Goal: Information Seeking & Learning: Learn about a topic

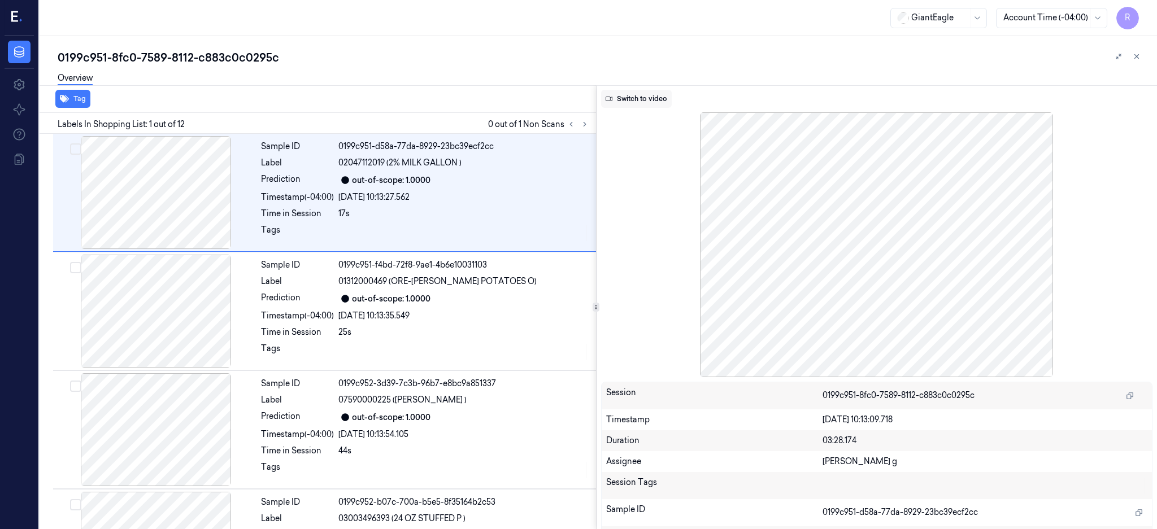
click at [660, 98] on button "Switch to video" at bounding box center [636, 99] width 71 height 18
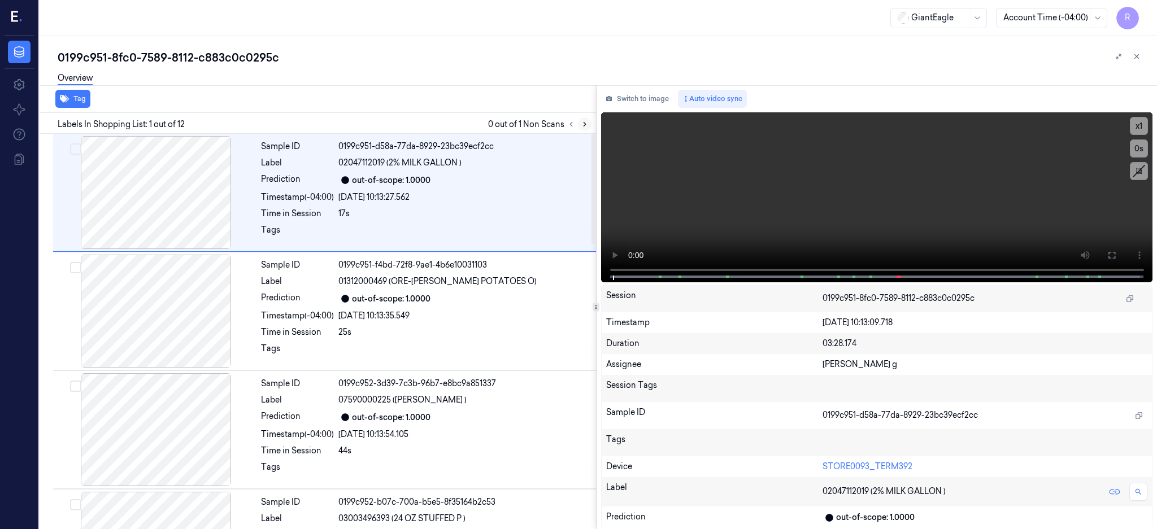
click at [588, 125] on icon at bounding box center [585, 124] width 8 height 8
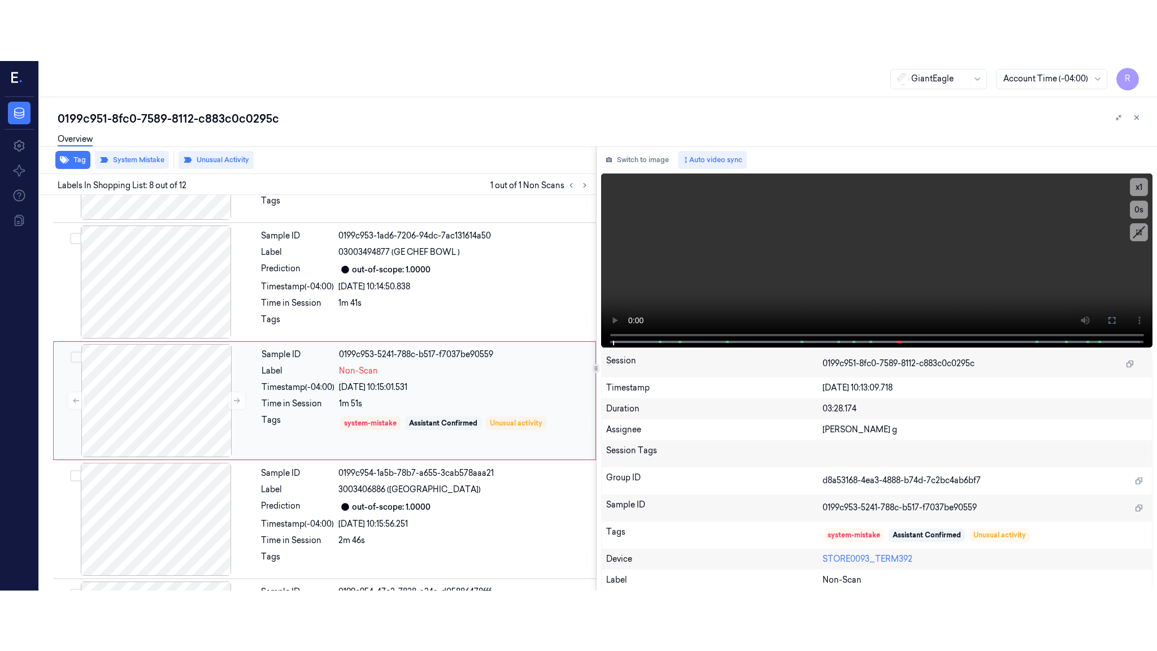
scroll to position [691, 0]
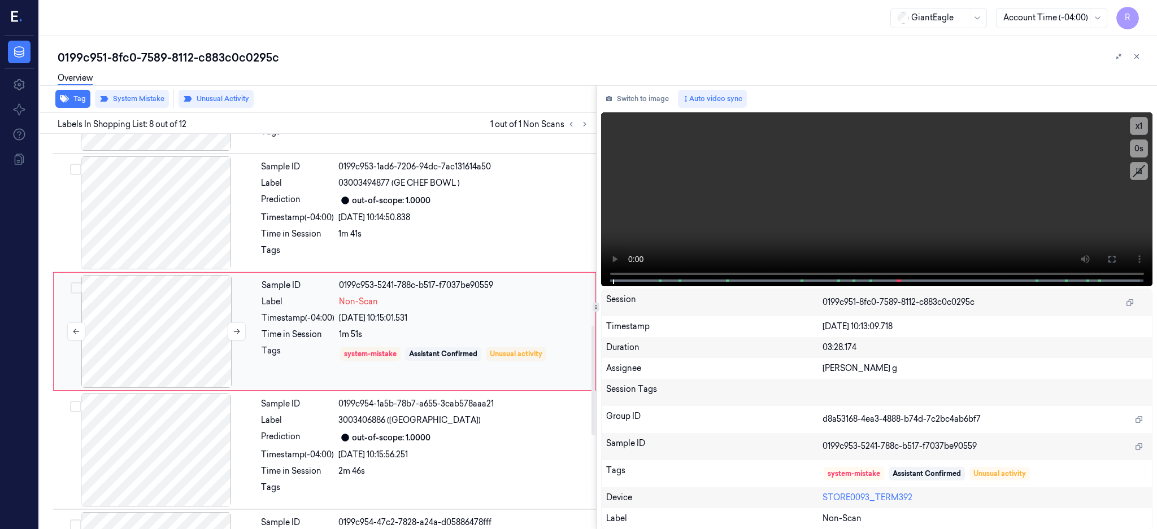
click at [168, 319] on div at bounding box center [156, 331] width 201 height 113
click at [1116, 256] on icon at bounding box center [1111, 259] width 9 height 9
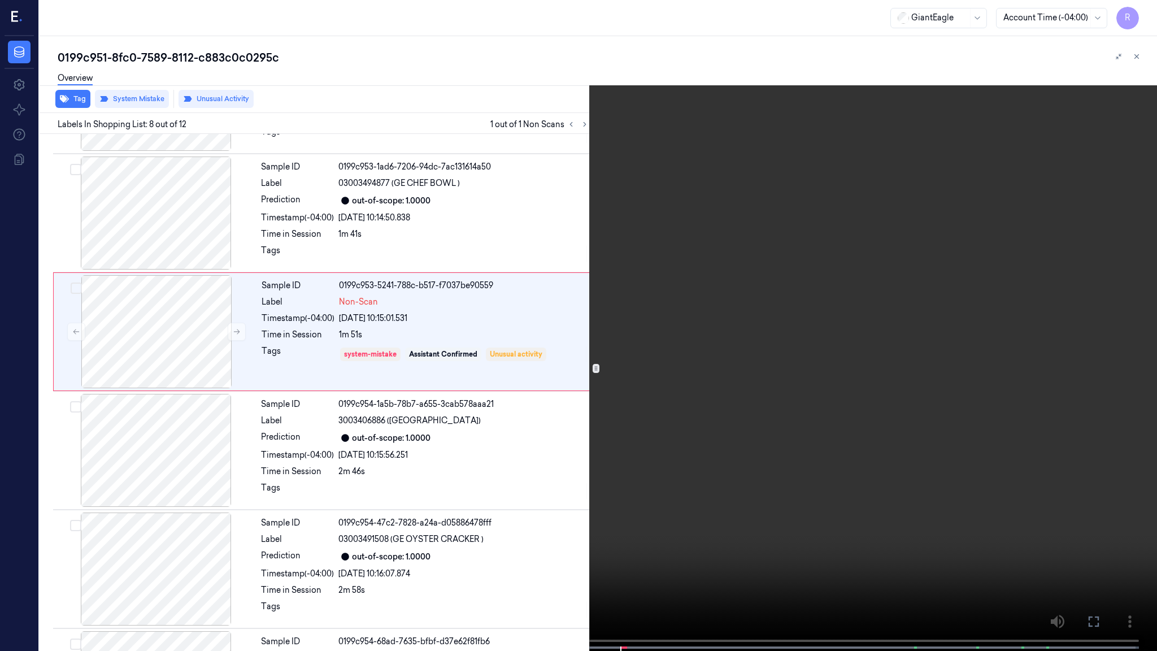
click at [756, 363] on video at bounding box center [578, 326] width 1157 height 653
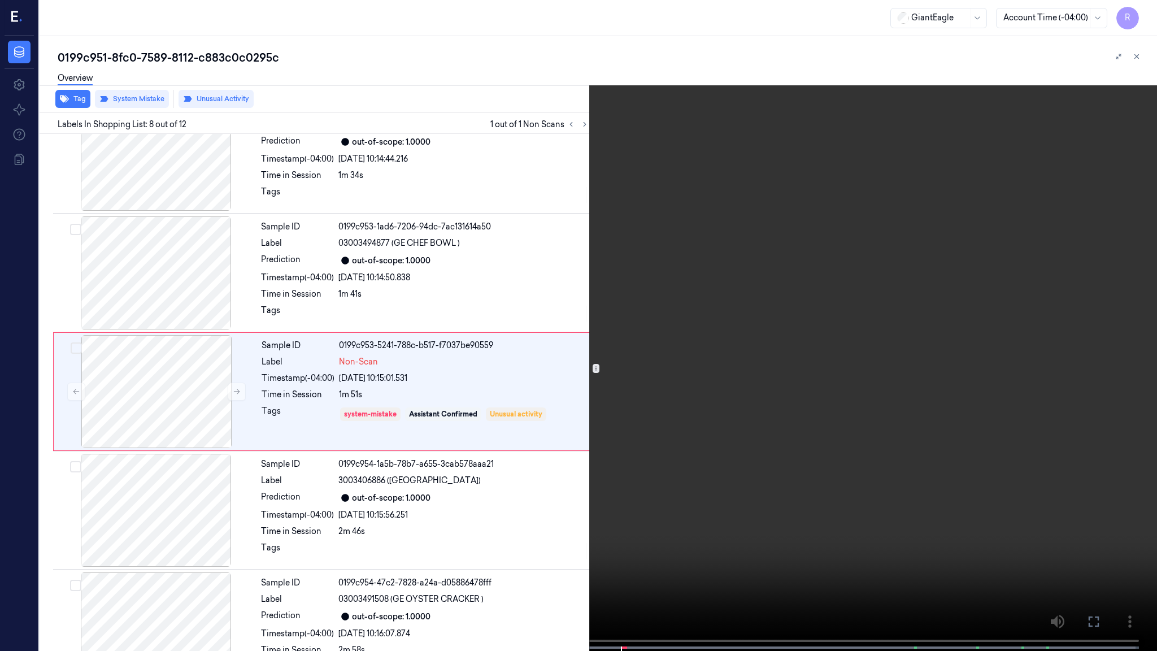
scroll to position [630, 0]
click at [565, 529] on span at bounding box center [566, 647] width 2 height 6
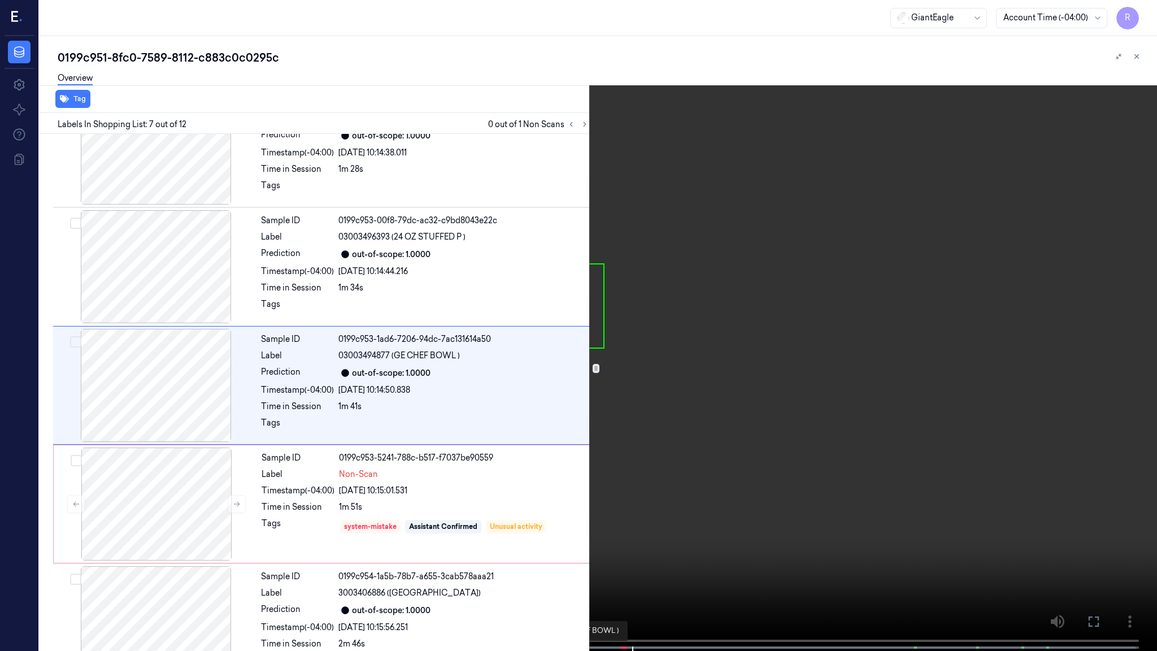
scroll to position [512, 0]
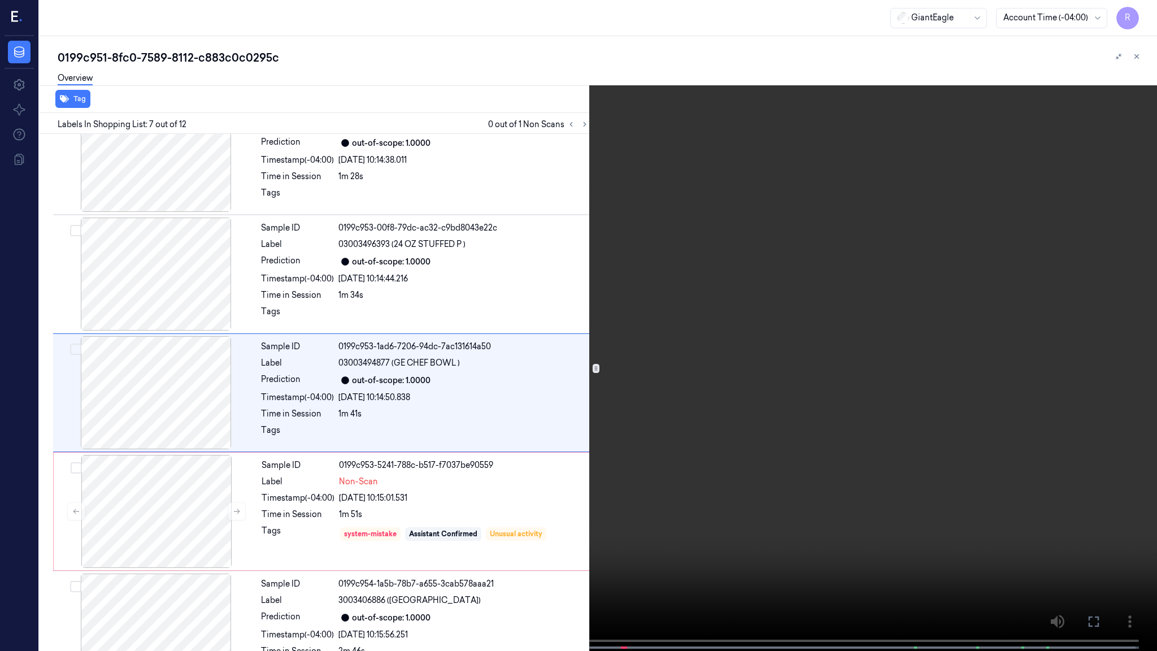
click at [523, 529] on video at bounding box center [578, 326] width 1157 height 653
click at [928, 467] on video at bounding box center [578, 326] width 1157 height 653
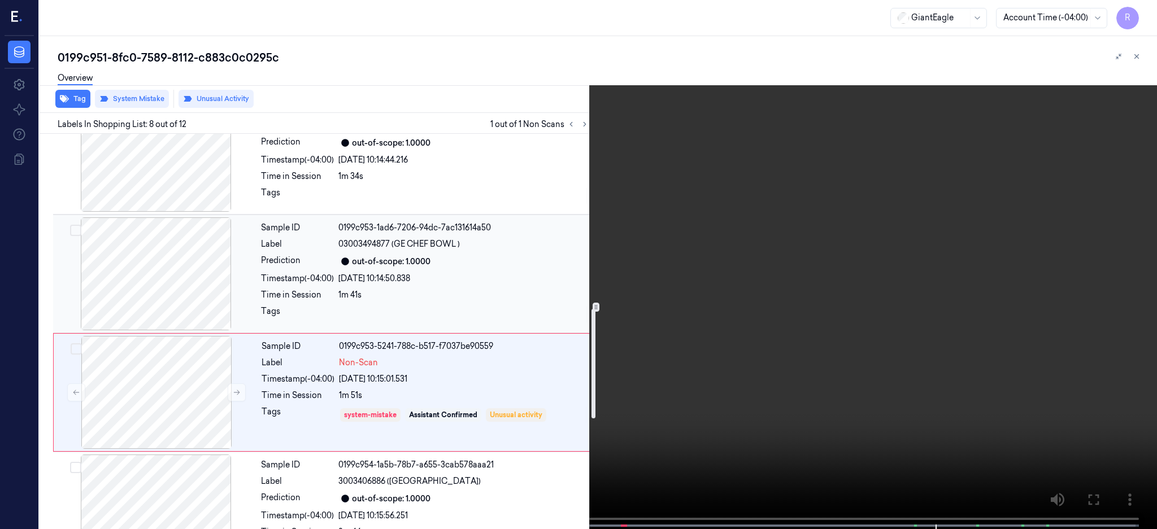
scroll to position [781, 0]
